Goal: Task Accomplishment & Management: Use online tool/utility

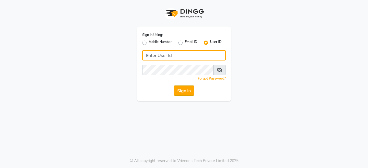
type input "ssalon"
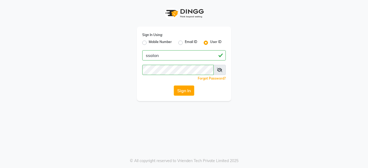
click at [184, 92] on button "Sign In" at bounding box center [184, 91] width 20 height 10
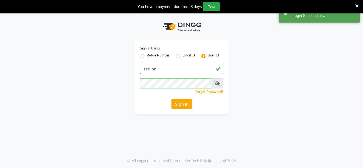
select select "service"
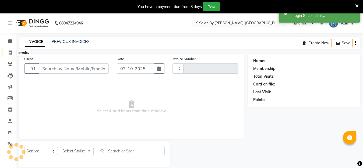
select select "en"
type input "1515"
select select "45"
type input "9545051032"
type input "[DATE]"
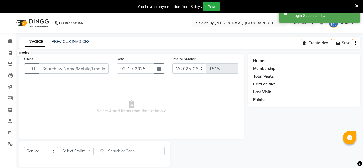
select select
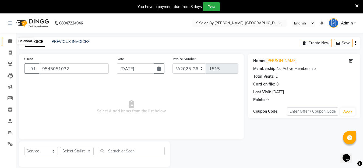
click at [10, 41] on icon at bounding box center [10, 41] width 4 height 4
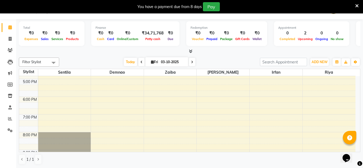
scroll to position [127, 0]
